Goal: Navigation & Orientation: Find specific page/section

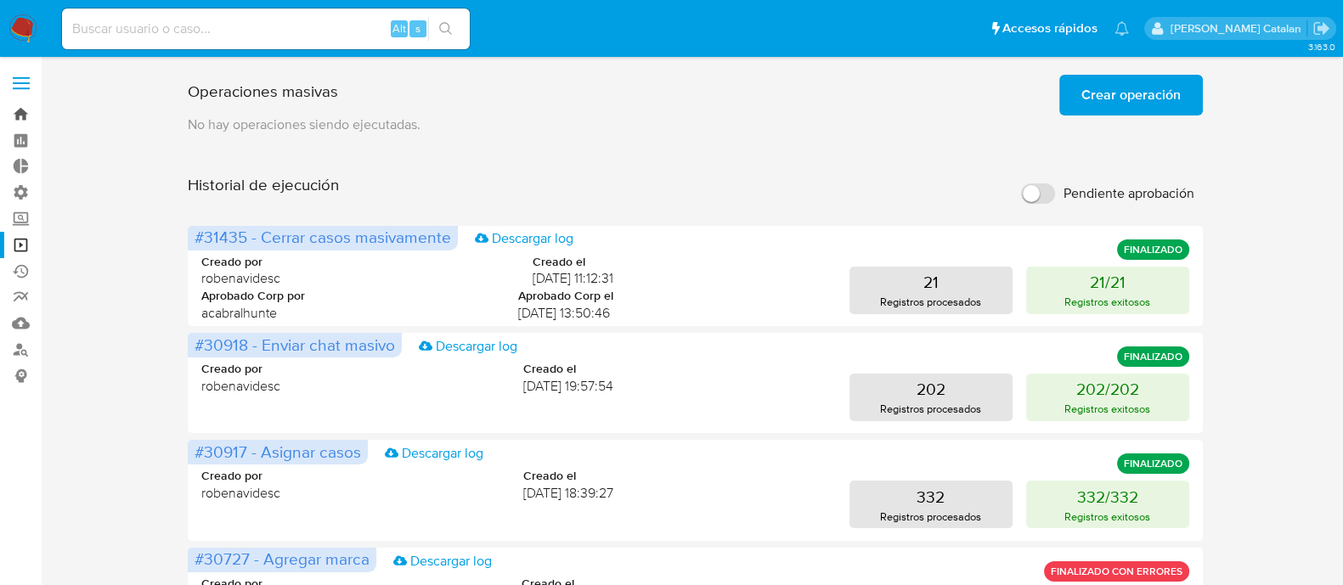
click at [30, 116] on link "Bandeja" at bounding box center [101, 114] width 202 height 26
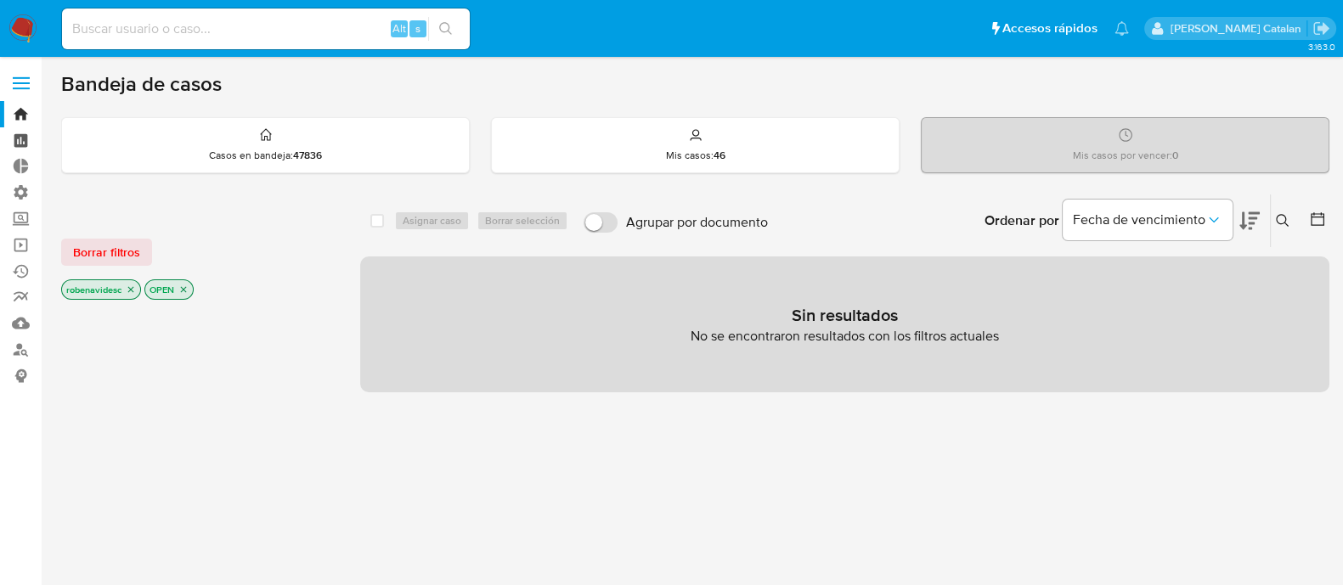
click at [33, 145] on link "Tablero" at bounding box center [101, 140] width 202 height 26
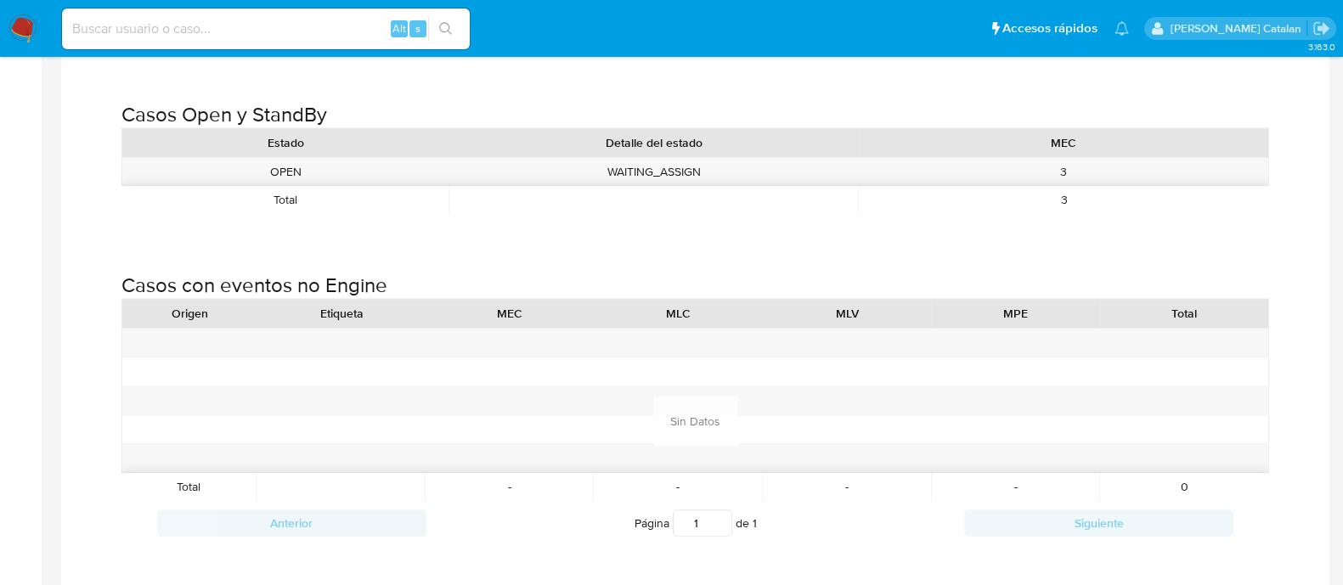
scroll to position [1422, 0]
